Goal: Transaction & Acquisition: Purchase product/service

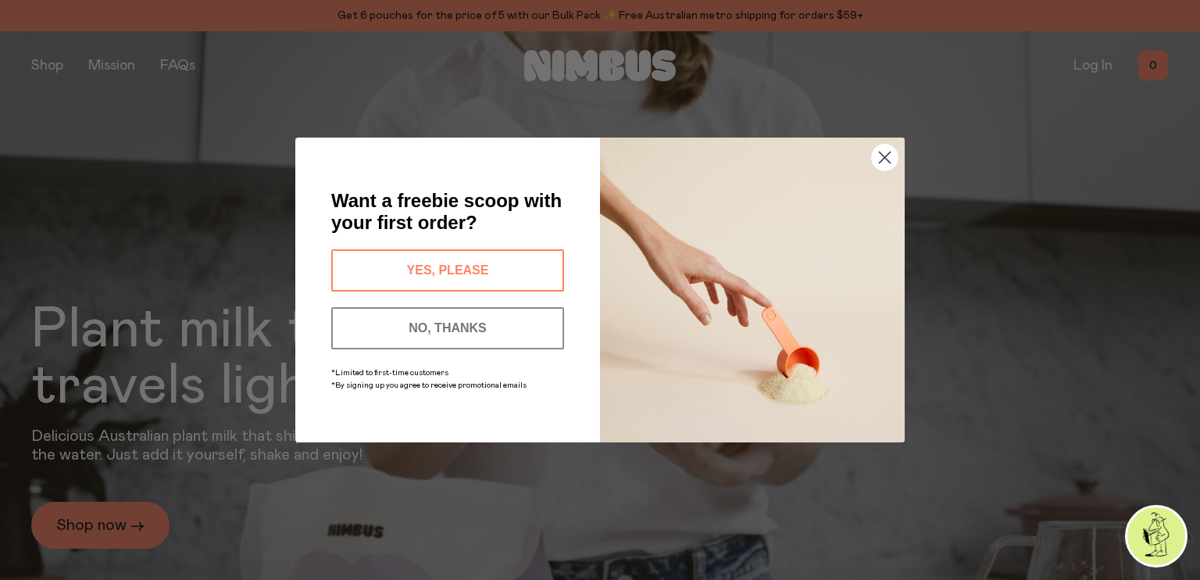
click at [459, 274] on button "YES, PLEASE" at bounding box center [447, 270] width 233 height 42
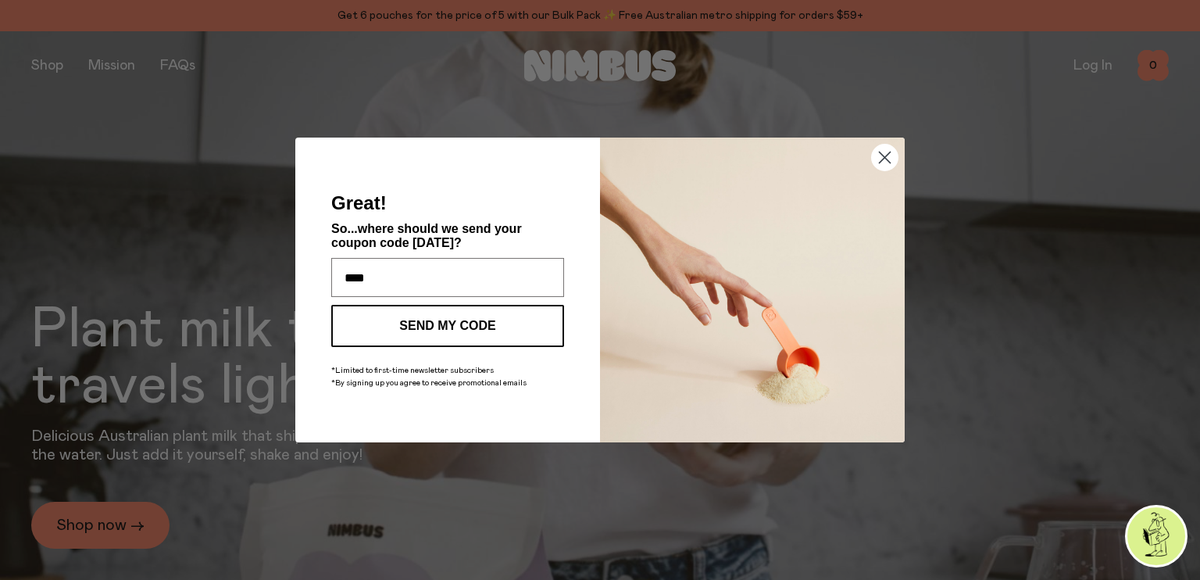
type input "**********"
click at [453, 315] on button "SEND MY CODE" at bounding box center [447, 326] width 233 height 42
click at [453, 315] on div "SEND MY CODE" at bounding box center [448, 330] width 242 height 50
click at [438, 326] on div "SEND MY CODE" at bounding box center [448, 330] width 242 height 50
click at [419, 322] on div "SEND MY CODE" at bounding box center [448, 330] width 242 height 50
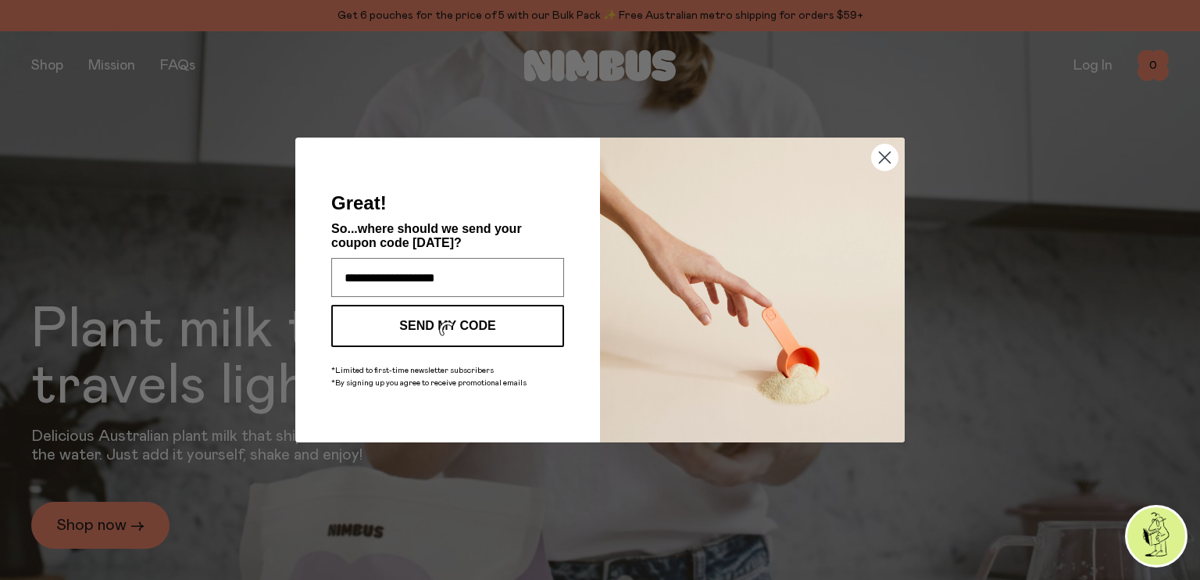
click at [885, 152] on circle "Close dialog" at bounding box center [885, 158] width 26 height 26
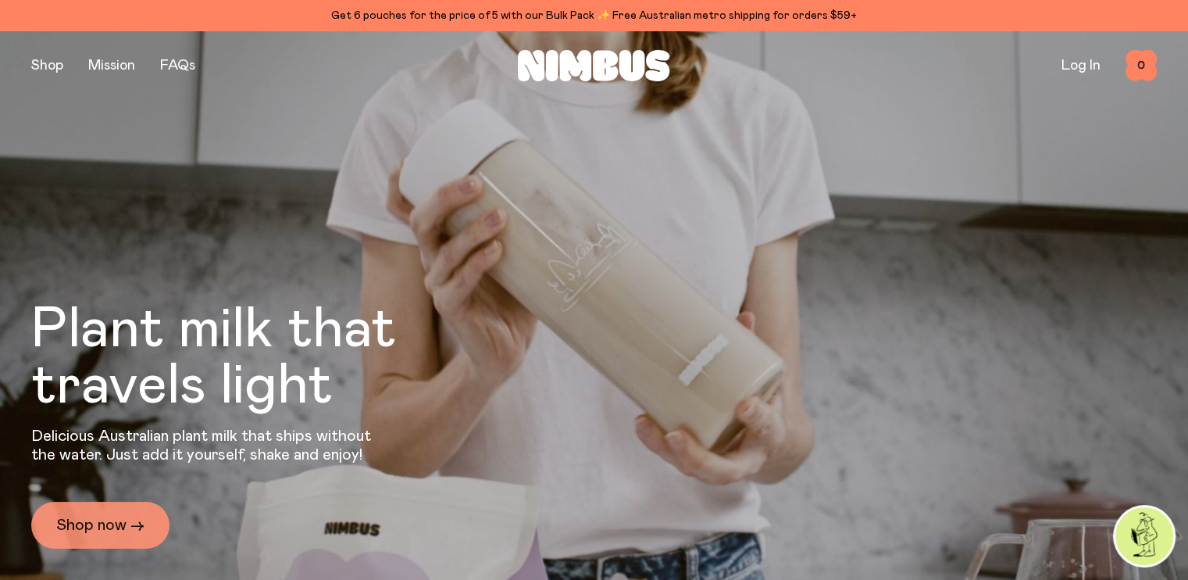
click at [122, 518] on link "Shop now →" at bounding box center [100, 525] width 138 height 47
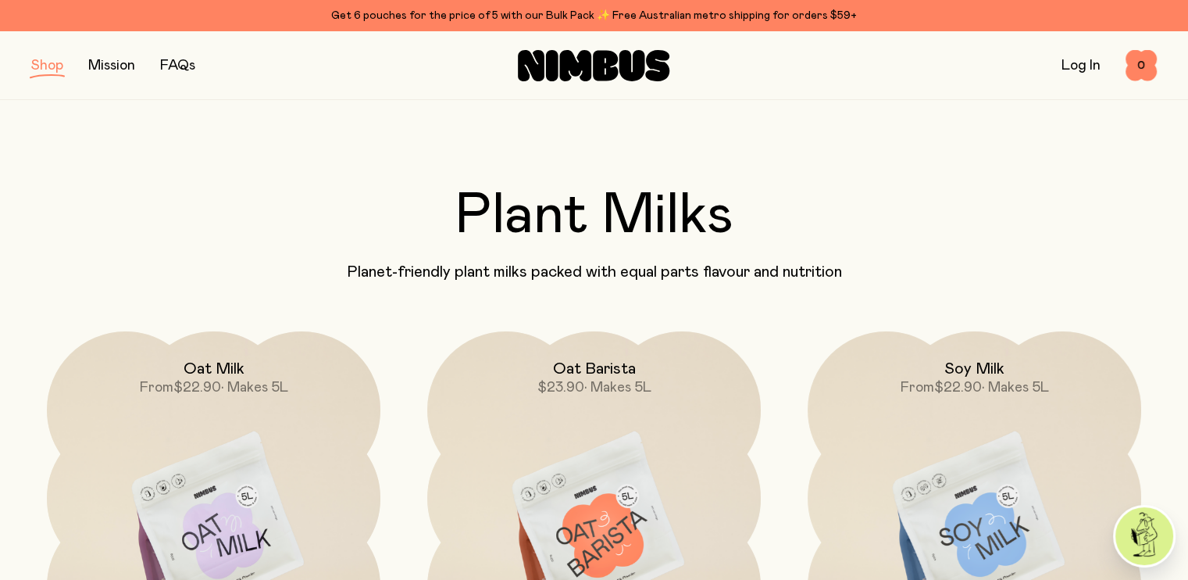
click at [601, 453] on img at bounding box center [594, 527] width 334 height 392
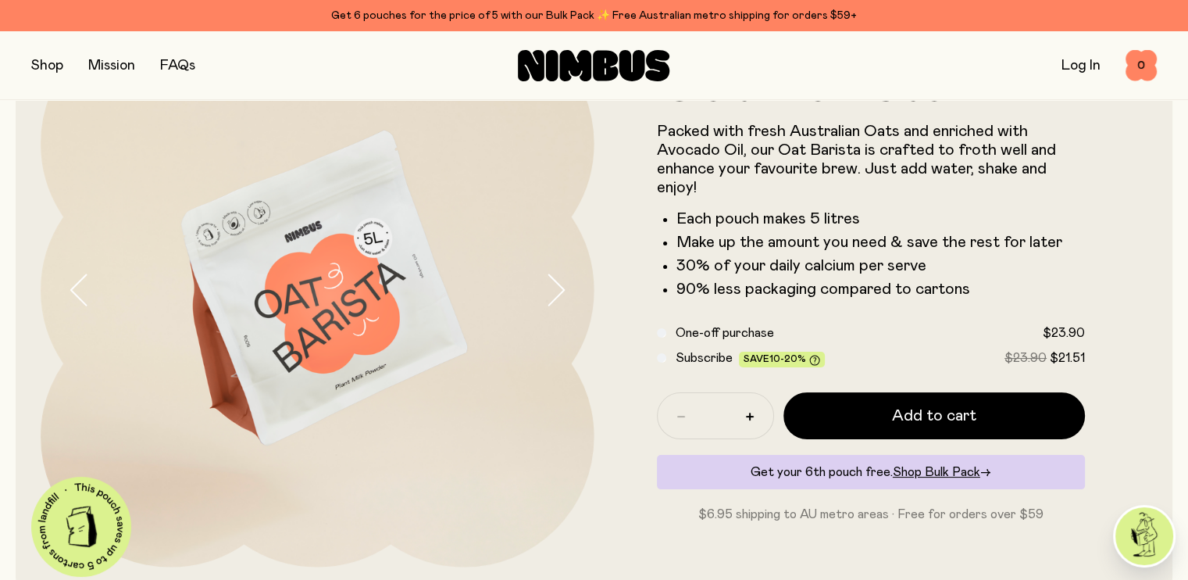
scroll to position [141, 0]
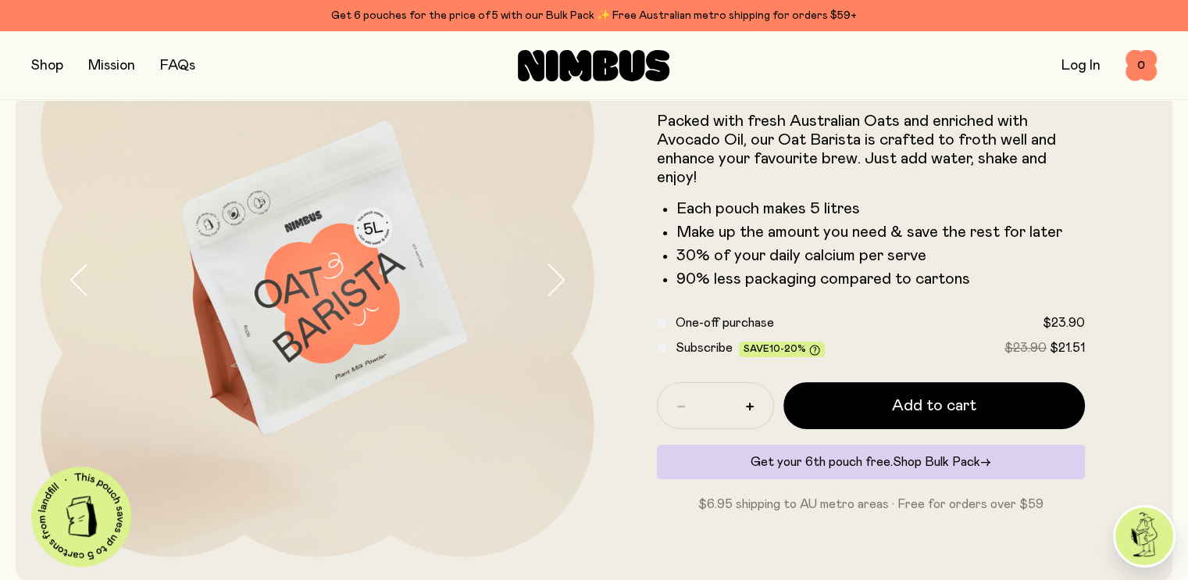
click at [916, 464] on span "Shop Bulk Pack" at bounding box center [937, 461] width 88 height 13
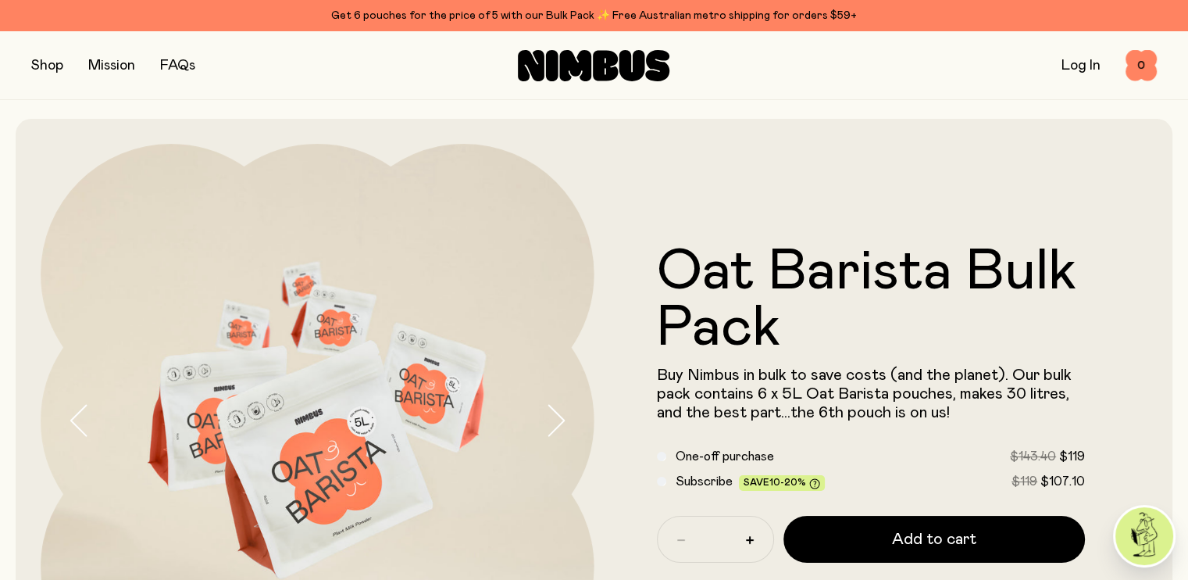
click at [44, 66] on button "button" at bounding box center [47, 66] width 32 height 22
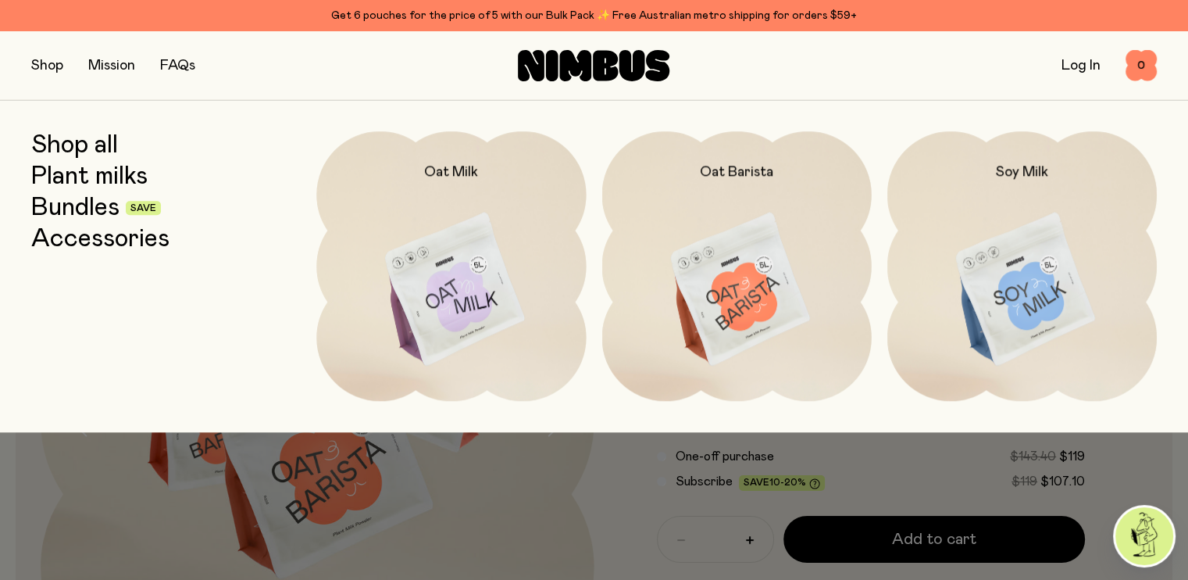
click at [727, 284] on img at bounding box center [737, 289] width 270 height 317
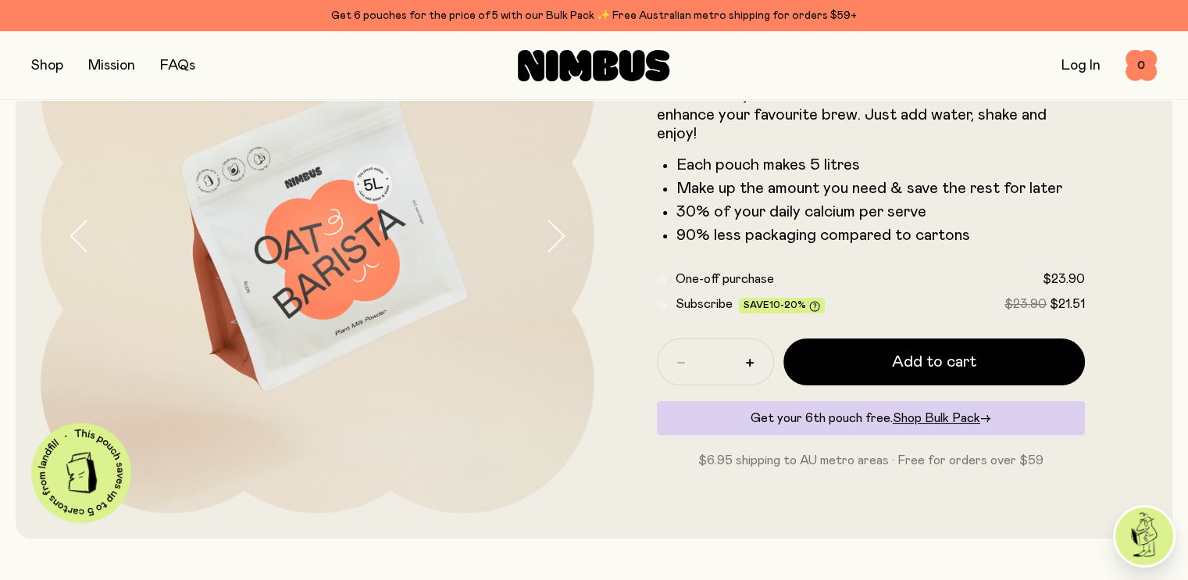
scroll to position [195, 0]
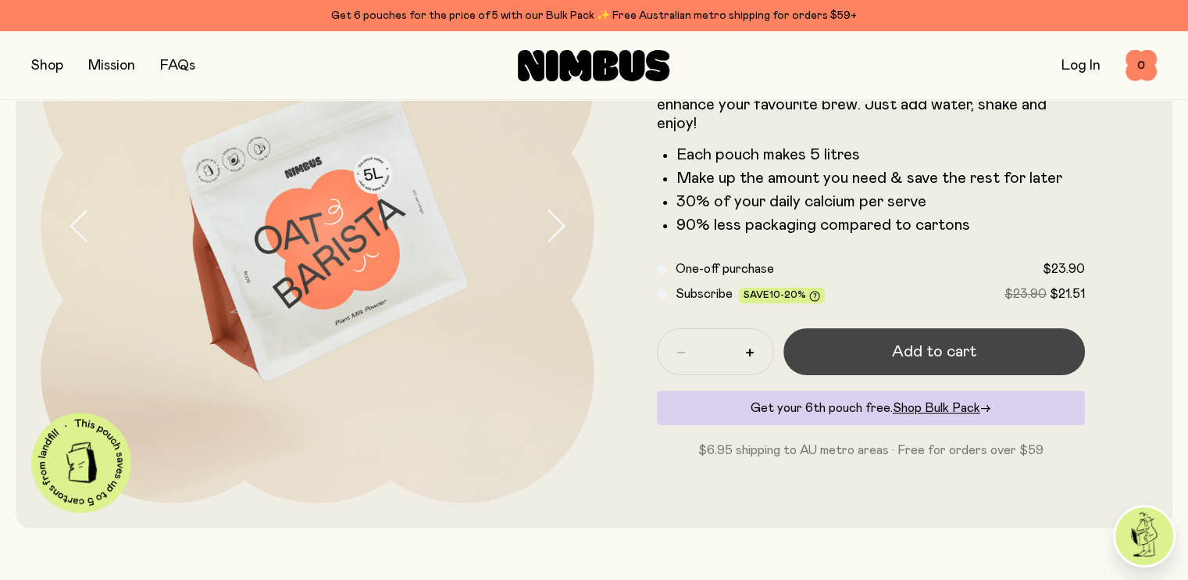
click at [919, 348] on span "Add to cart" at bounding box center [934, 352] width 84 height 22
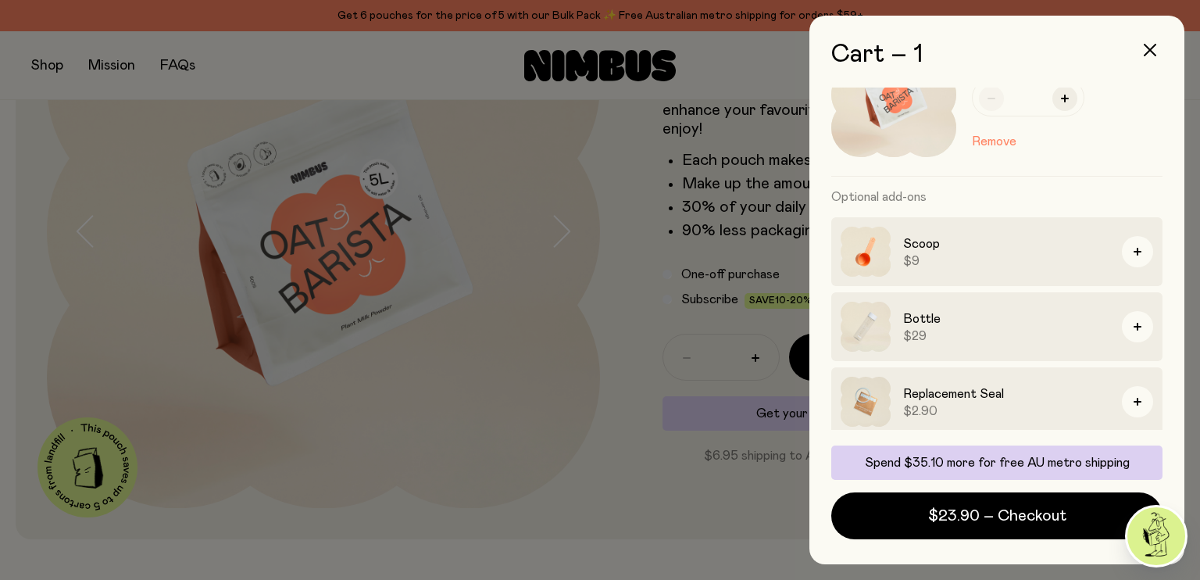
scroll to position [80, 0]
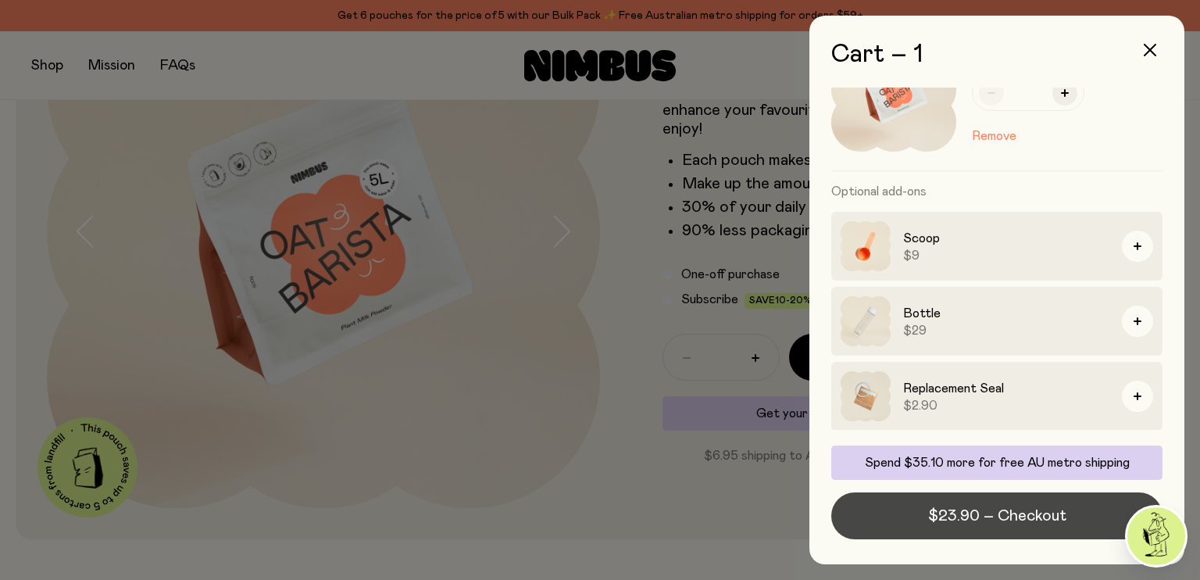
click at [957, 521] on span "$23.90 – Checkout" at bounding box center [997, 516] width 138 height 22
